Goal: Task Accomplishment & Management: Manage account settings

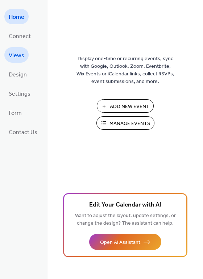
click at [17, 56] on span "Views" at bounding box center [17, 55] width 16 height 11
click at [17, 73] on span "Design" at bounding box center [18, 74] width 18 height 11
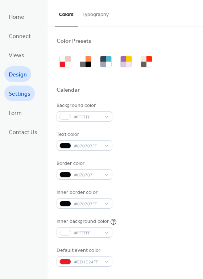
click at [21, 91] on span "Settings" at bounding box center [20, 93] width 22 height 11
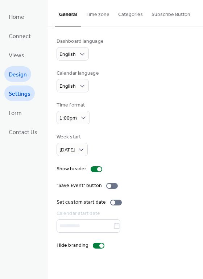
click at [22, 73] on span "Design" at bounding box center [18, 74] width 18 height 11
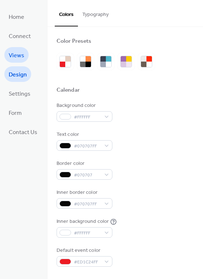
click at [16, 58] on span "Views" at bounding box center [17, 55] width 16 height 11
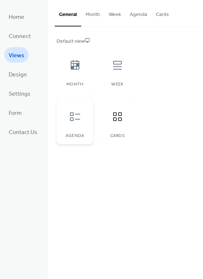
click at [72, 122] on icon at bounding box center [75, 117] width 12 height 12
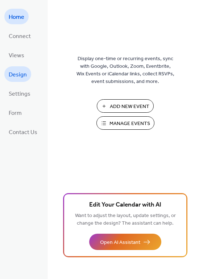
click at [20, 75] on span "Design" at bounding box center [18, 74] width 18 height 11
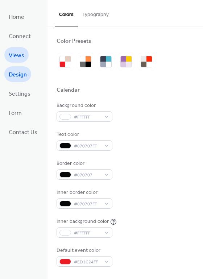
click at [18, 57] on span "Views" at bounding box center [17, 55] width 16 height 11
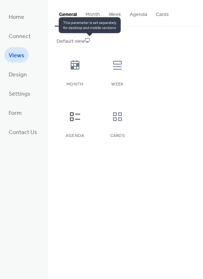
click at [88, 40] on icon at bounding box center [87, 40] width 5 height 5
click at [87, 41] on icon at bounding box center [87, 40] width 4 height 4
click at [87, 38] on icon at bounding box center [87, 40] width 4 height 4
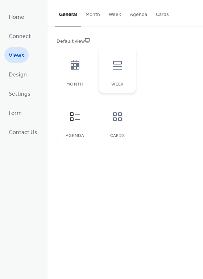
click at [113, 71] on div at bounding box center [117, 65] width 22 height 22
click at [121, 121] on icon at bounding box center [118, 117] width 12 height 12
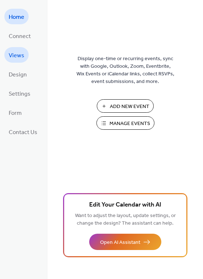
click at [19, 54] on span "Views" at bounding box center [17, 55] width 16 height 11
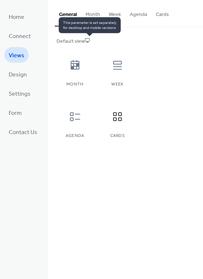
click at [88, 40] on icon at bounding box center [87, 40] width 5 height 5
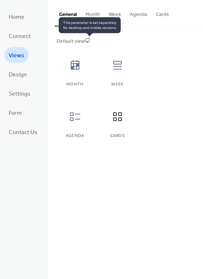
click at [88, 40] on icon at bounding box center [87, 40] width 5 height 5
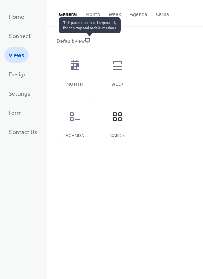
click at [88, 40] on icon at bounding box center [87, 40] width 5 height 5
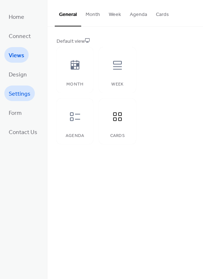
click at [21, 91] on span "Settings" at bounding box center [20, 93] width 22 height 11
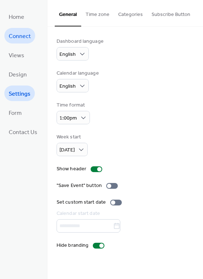
click at [20, 34] on span "Connect" at bounding box center [20, 36] width 22 height 11
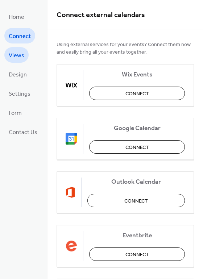
click at [12, 56] on span "Views" at bounding box center [17, 55] width 16 height 11
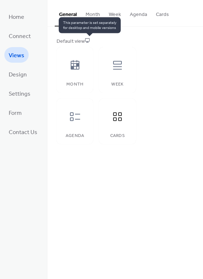
click at [88, 41] on icon at bounding box center [87, 40] width 5 height 5
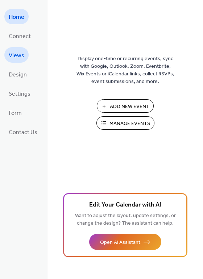
click at [18, 56] on span "Views" at bounding box center [17, 55] width 16 height 11
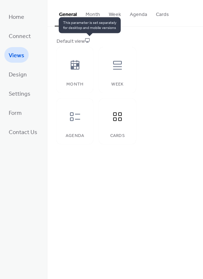
click at [89, 39] on icon at bounding box center [87, 40] width 5 height 5
click at [89, 40] on icon at bounding box center [87, 40] width 5 height 5
click at [88, 40] on icon at bounding box center [87, 40] width 5 height 5
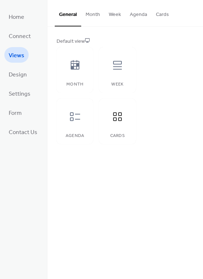
click at [72, 41] on div "Default view" at bounding box center [124, 42] width 136 height 8
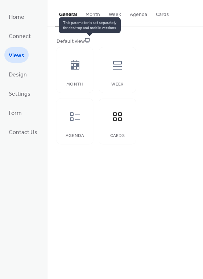
click at [90, 41] on icon at bounding box center [87, 40] width 5 height 5
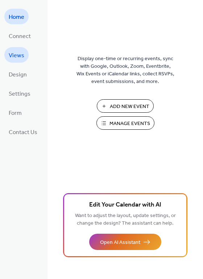
click at [16, 56] on span "Views" at bounding box center [17, 55] width 16 height 11
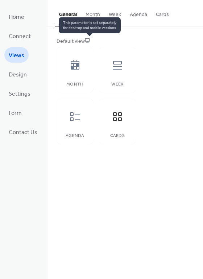
click at [89, 40] on icon at bounding box center [87, 40] width 5 height 5
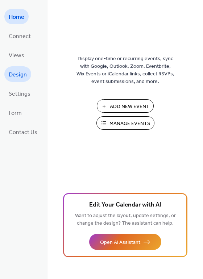
click at [19, 74] on span "Design" at bounding box center [18, 74] width 18 height 11
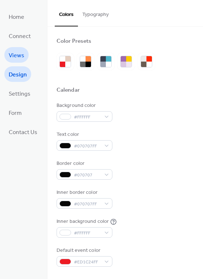
click at [18, 53] on span "Views" at bounding box center [17, 55] width 16 height 11
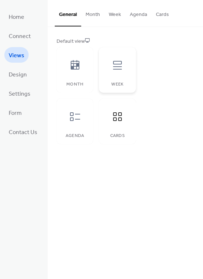
click at [122, 67] on icon at bounding box center [118, 65] width 12 height 12
click at [71, 125] on div at bounding box center [75, 117] width 22 height 22
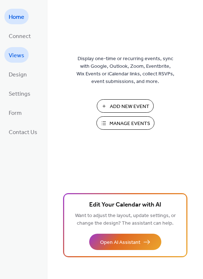
click at [19, 54] on span "Views" at bounding box center [17, 55] width 16 height 11
click at [13, 52] on span "Views" at bounding box center [17, 55] width 16 height 11
click at [21, 57] on span "Views" at bounding box center [17, 55] width 16 height 11
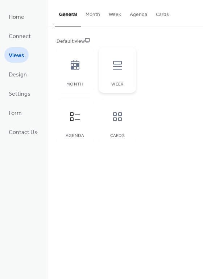
click at [120, 67] on icon at bounding box center [118, 65] width 12 height 12
click at [72, 112] on icon at bounding box center [75, 116] width 10 height 9
click at [114, 123] on div at bounding box center [117, 117] width 22 height 22
click at [25, 93] on span "Settings" at bounding box center [20, 93] width 22 height 11
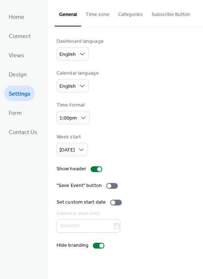
click at [167, 12] on button "Subscribe Button" at bounding box center [170, 13] width 47 height 26
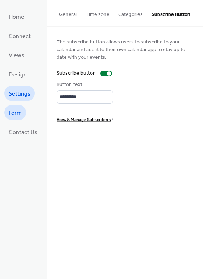
click at [18, 109] on span "Form" at bounding box center [15, 113] width 13 height 11
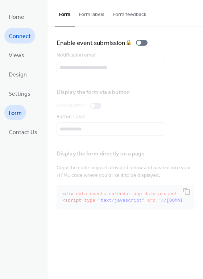
click at [15, 34] on span "Connect" at bounding box center [20, 36] width 22 height 11
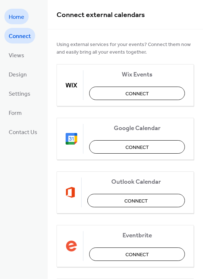
click at [12, 18] on span "Home" at bounding box center [17, 17] width 16 height 11
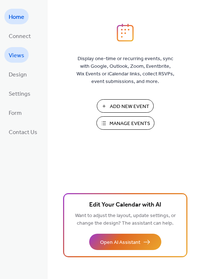
click at [16, 55] on span "Views" at bounding box center [17, 55] width 16 height 11
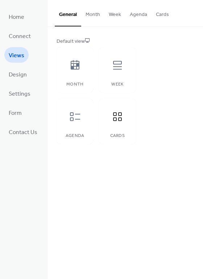
click at [92, 14] on button "Month" at bounding box center [92, 13] width 23 height 26
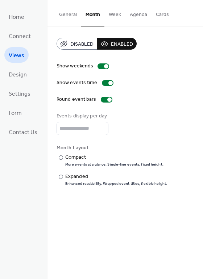
click at [112, 17] on button "Week" at bounding box center [114, 13] width 21 height 26
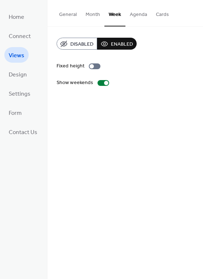
click at [137, 16] on button "Agenda" at bounding box center [138, 13] width 26 height 26
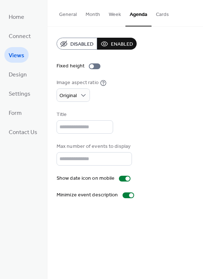
click at [157, 12] on button "Cards" at bounding box center [162, 13] width 22 height 26
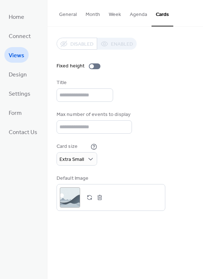
click at [68, 12] on button "General" at bounding box center [68, 13] width 26 height 26
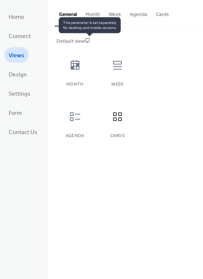
click at [90, 39] on icon at bounding box center [87, 40] width 5 height 5
click at [89, 39] on icon at bounding box center [87, 40] width 5 height 5
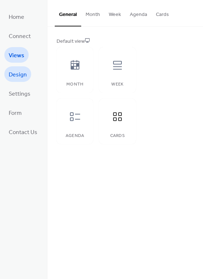
click at [16, 75] on span "Design" at bounding box center [18, 74] width 18 height 11
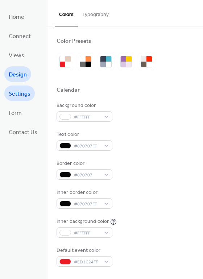
click at [19, 89] on span "Settings" at bounding box center [20, 93] width 22 height 11
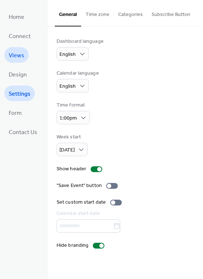
click at [16, 57] on span "Views" at bounding box center [17, 55] width 16 height 11
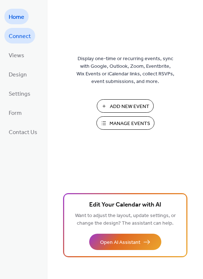
click at [19, 37] on span "Connect" at bounding box center [20, 36] width 22 height 11
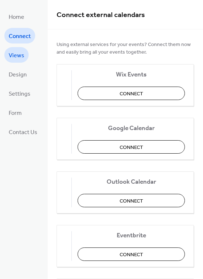
click at [15, 58] on span "Views" at bounding box center [17, 55] width 16 height 11
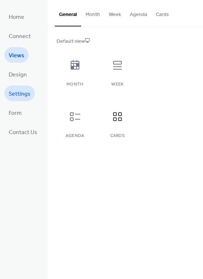
click at [21, 97] on span "Settings" at bounding box center [20, 93] width 22 height 11
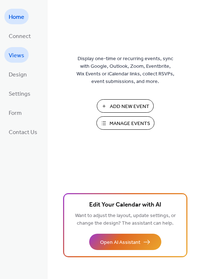
click at [19, 56] on span "Views" at bounding box center [17, 55] width 16 height 11
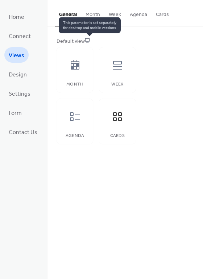
click at [90, 40] on icon at bounding box center [87, 40] width 5 height 5
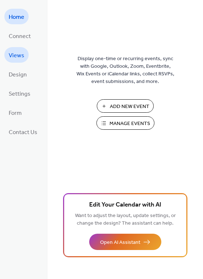
click at [17, 54] on span "Views" at bounding box center [17, 55] width 16 height 11
